Goal: Navigation & Orientation: Go to known website

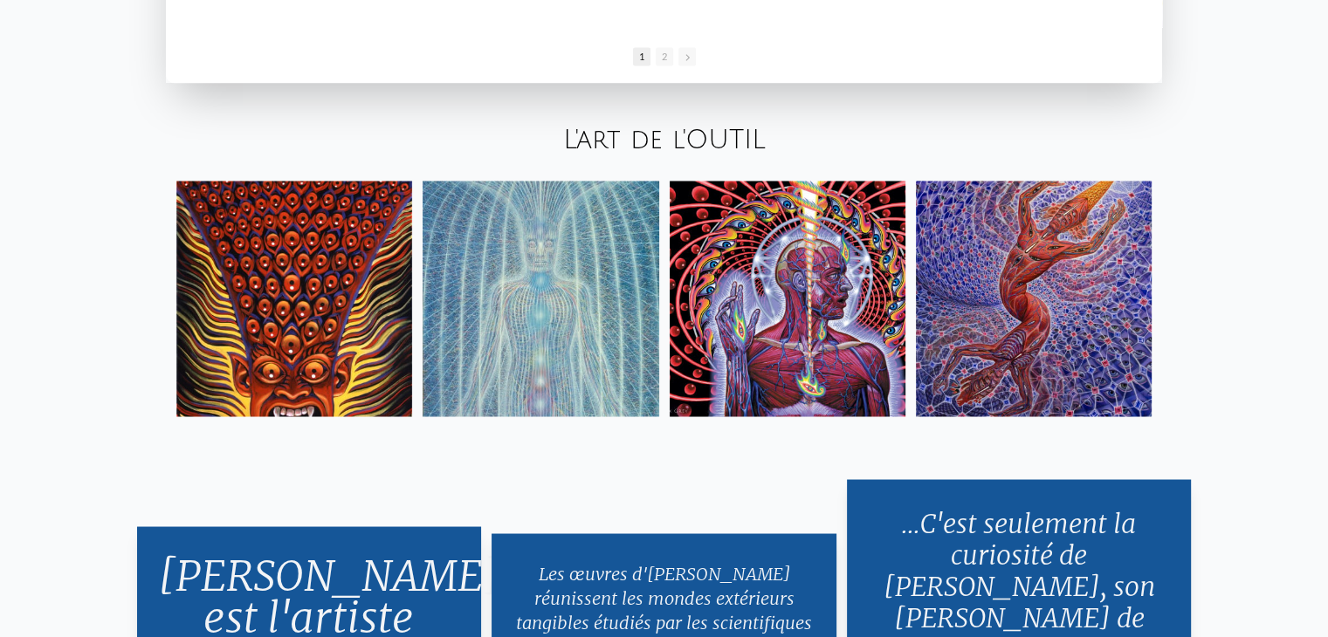
scroll to position [3142, 0]
